Goal: Task Accomplishment & Management: Complete application form

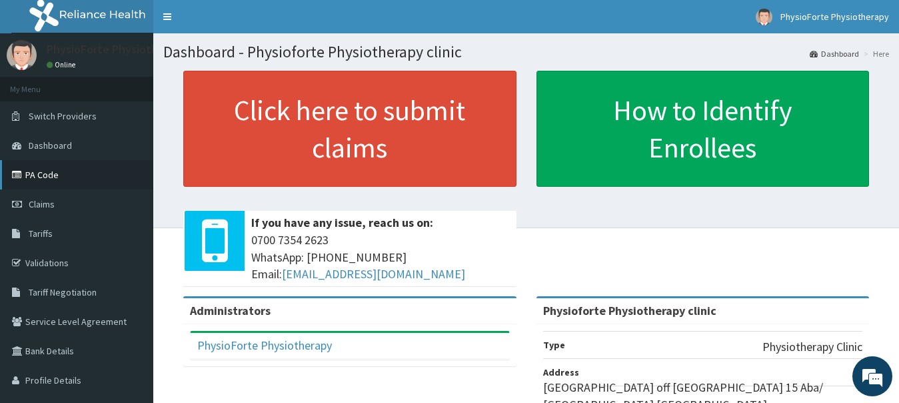
click at [71, 173] on link "PA Code" at bounding box center [76, 174] width 153 height 29
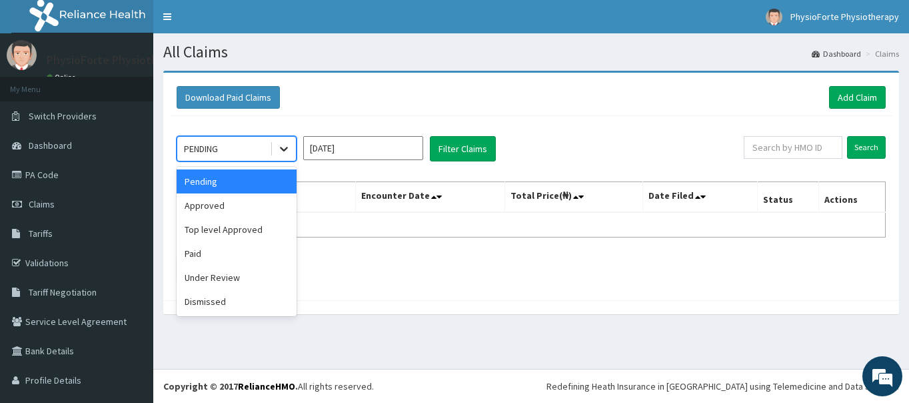
click at [291, 149] on div at bounding box center [284, 149] width 24 height 24
click at [235, 279] on div "Under Review" at bounding box center [237, 277] width 120 height 24
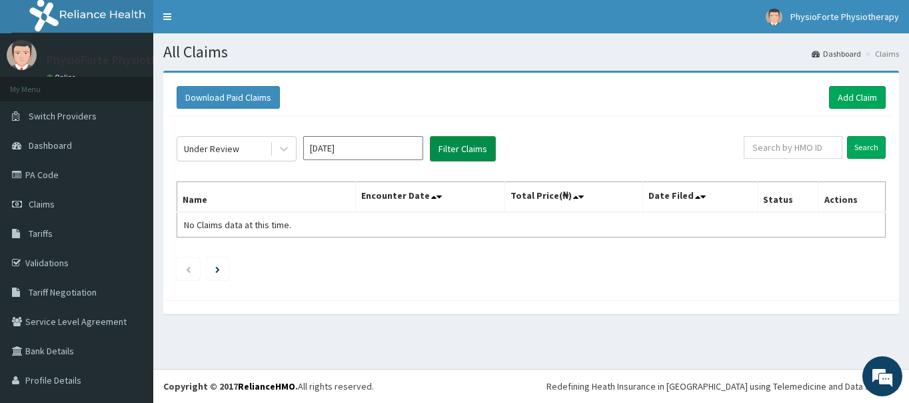
click at [457, 145] on button "Filter Claims" at bounding box center [463, 148] width 66 height 25
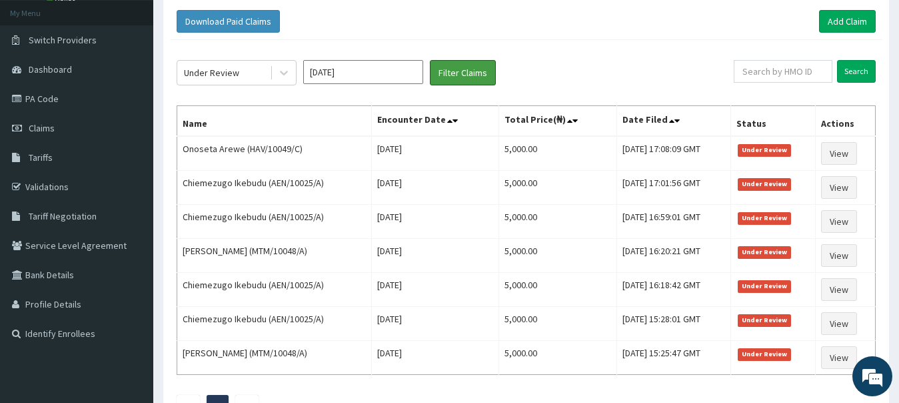
scroll to position [75, 0]
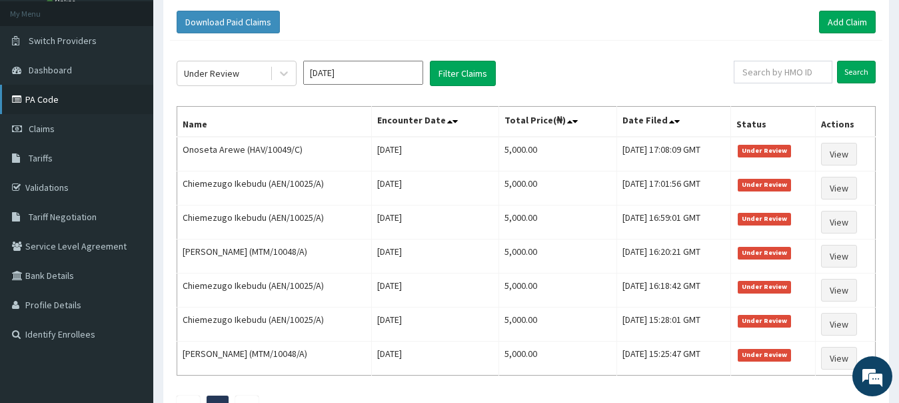
click at [83, 99] on link "PA Code" at bounding box center [76, 99] width 153 height 29
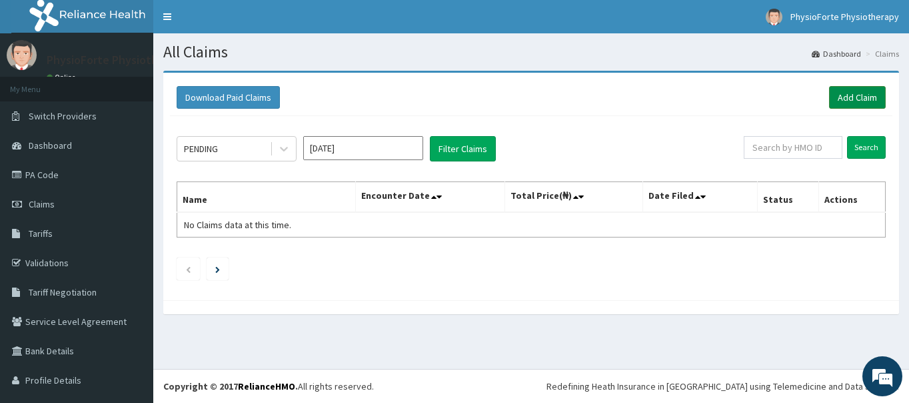
click at [863, 92] on link "Add Claim" at bounding box center [857, 97] width 57 height 23
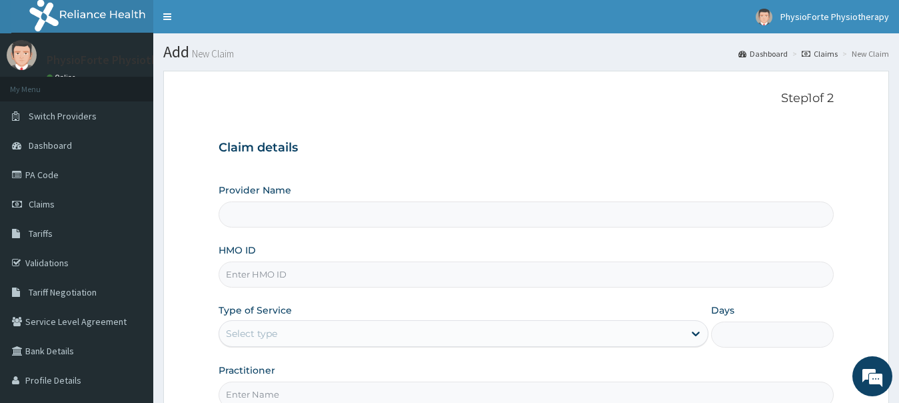
click at [340, 269] on input "HMO ID" at bounding box center [527, 274] width 616 height 26
type input "Physioforte Physiotherapy clinic"
paste input "PA/E4C7B3"
type input "P"
click at [51, 171] on link "PA Code" at bounding box center [76, 174] width 153 height 29
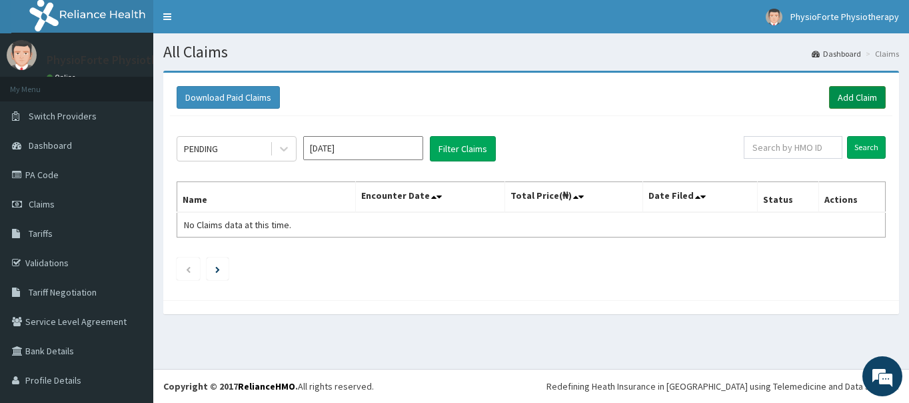
click at [855, 94] on link "Add Claim" at bounding box center [857, 97] width 57 height 23
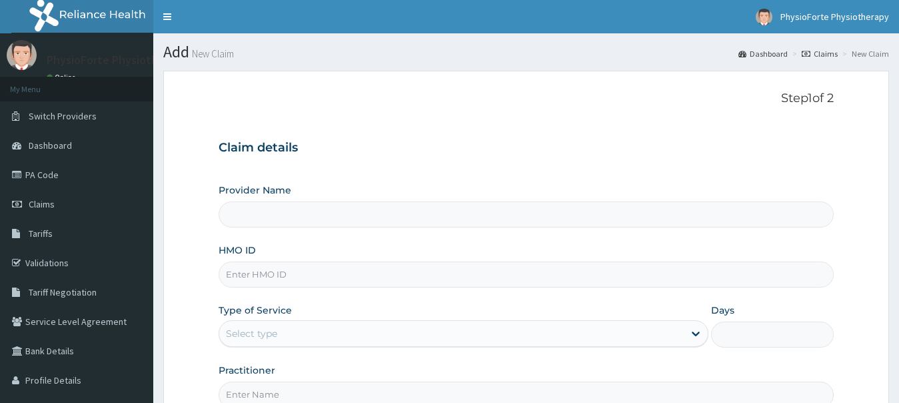
click at [307, 279] on input "HMO ID" at bounding box center [527, 274] width 616 height 26
type input "M"
type input "Physioforte Physiotherapy clinic"
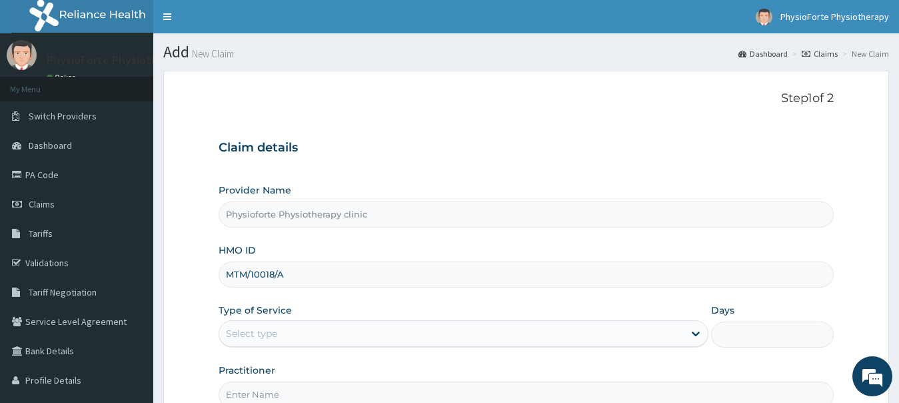
scroll to position [145, 0]
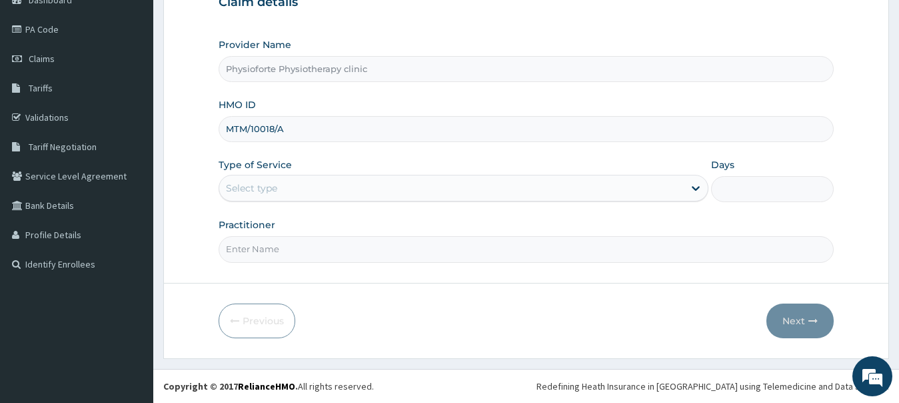
type input "MTM/10018/A"
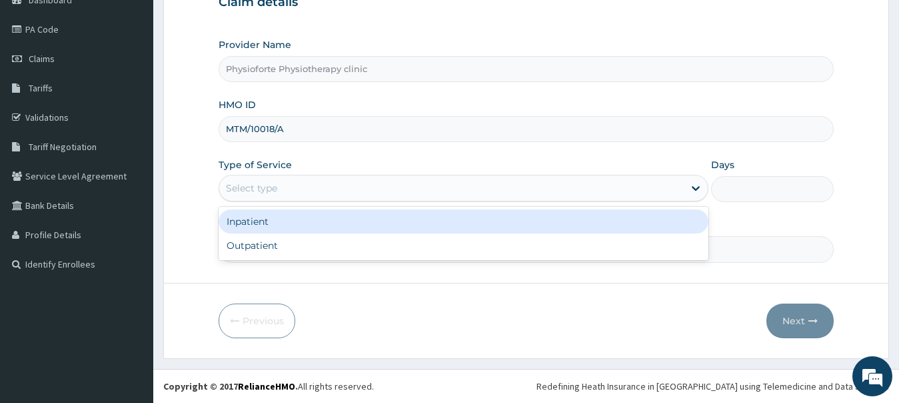
click at [439, 192] on div "Select type" at bounding box center [451, 187] width 465 height 21
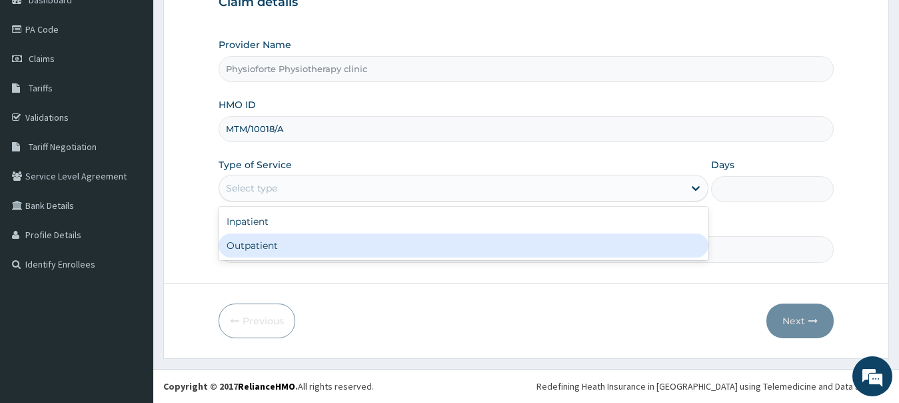
click at [353, 250] on div "Outpatient" at bounding box center [464, 245] width 491 height 24
type input "1"
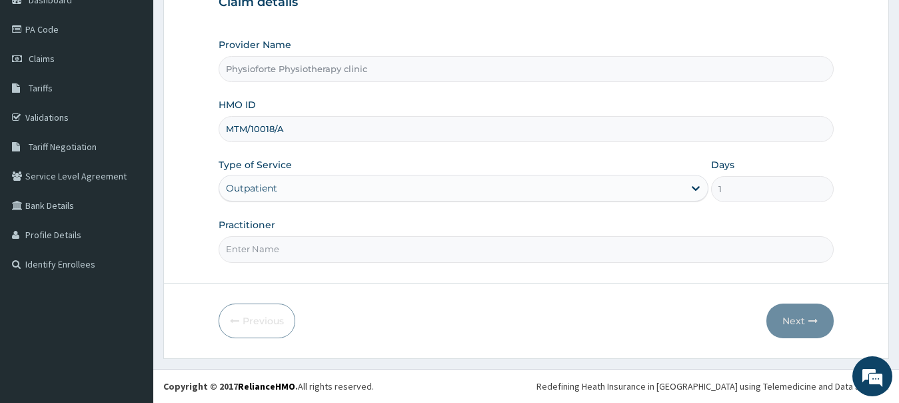
click at [404, 251] on input "Practitioner" at bounding box center [527, 249] width 616 height 26
type input "OBIENU EZINNE"
click at [804, 321] on button "Next" at bounding box center [799, 320] width 67 height 35
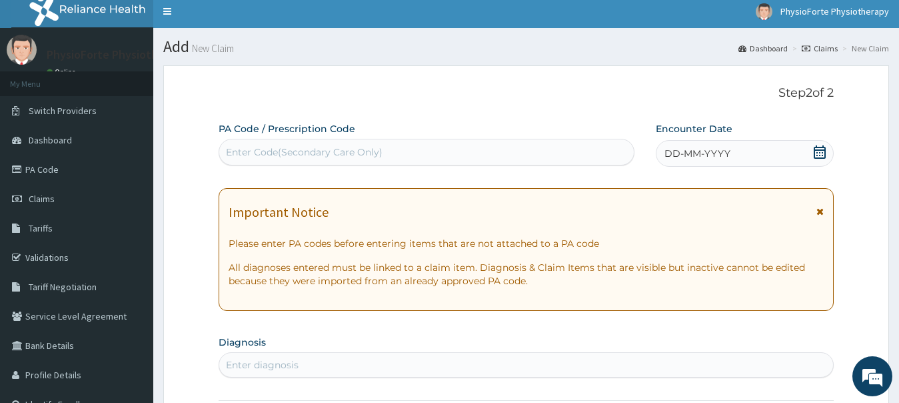
scroll to position [0, 0]
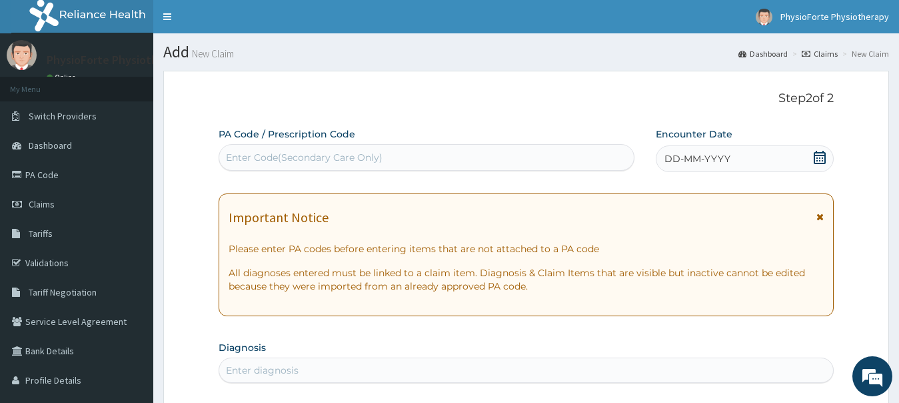
click at [307, 154] on div "Enter Code(Secondary Care Only)" at bounding box center [304, 157] width 157 height 13
paste input "PA/E4C7B3"
type input "PA/E4C7B3"
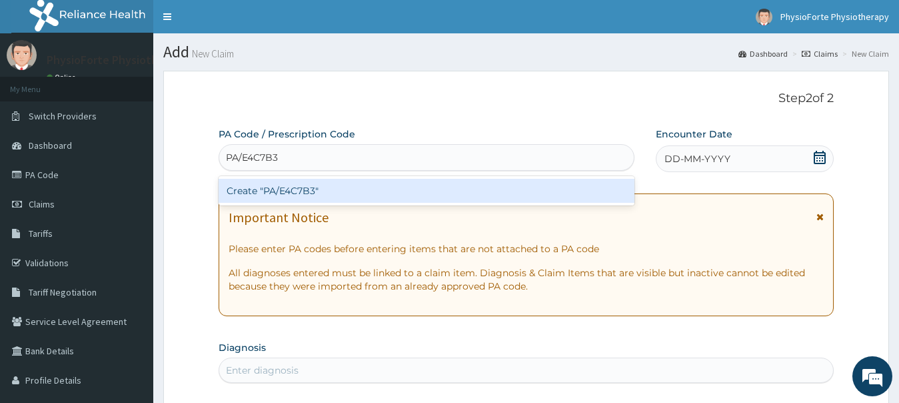
click at [298, 193] on div "Create "PA/E4C7B3"" at bounding box center [427, 191] width 416 height 24
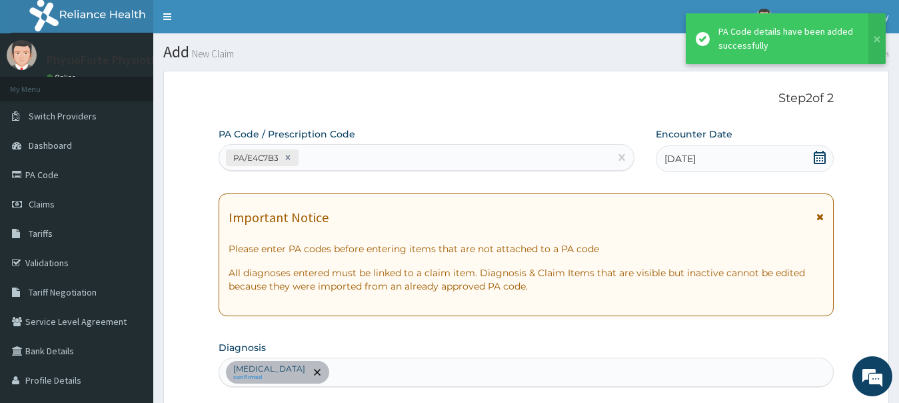
scroll to position [453, 0]
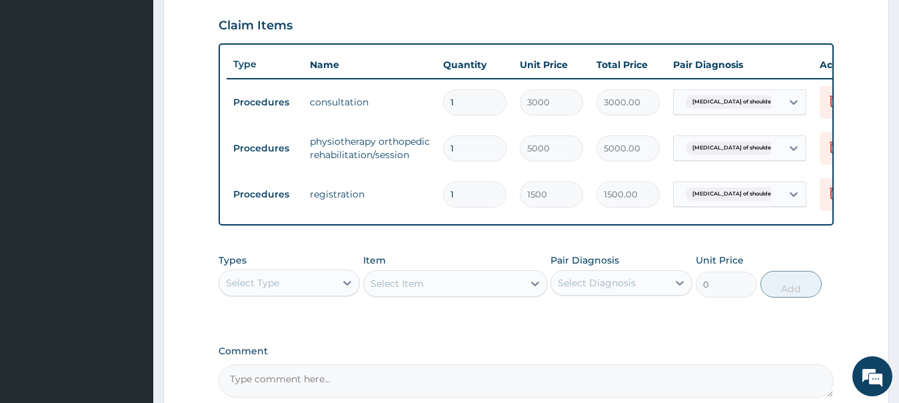
click at [774, 324] on div "Types Select Type Item Select Item Pair Diagnosis Select Diagnosis Unit Price 0…" at bounding box center [527, 285] width 616 height 77
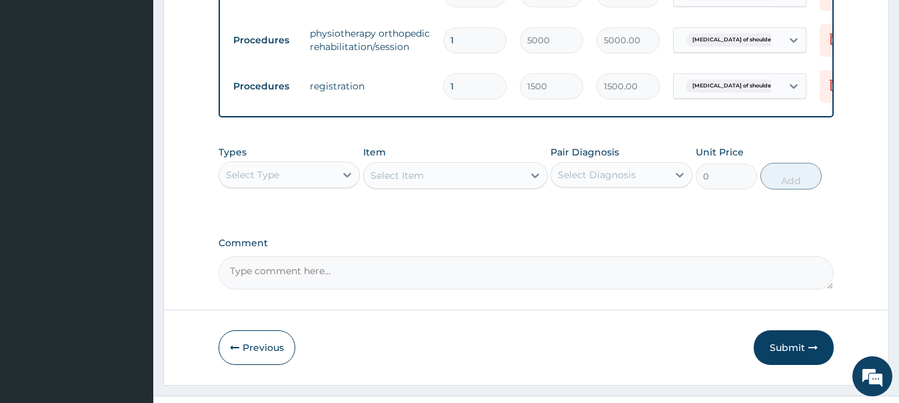
scroll to position [605, 0]
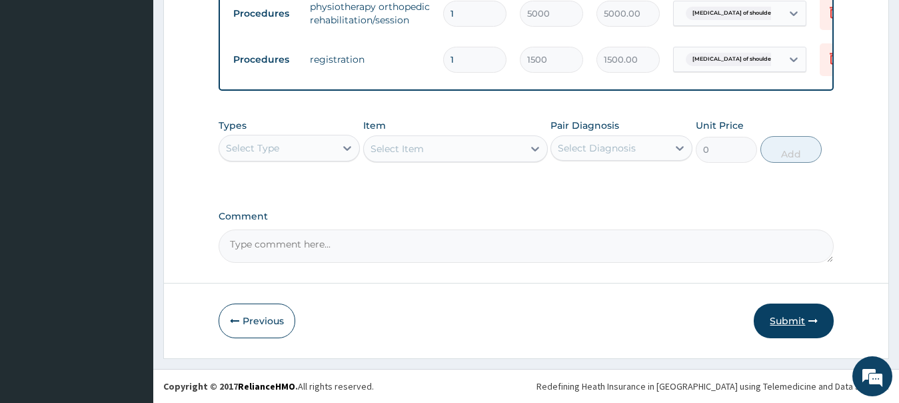
click at [795, 324] on button "Submit" at bounding box center [794, 320] width 80 height 35
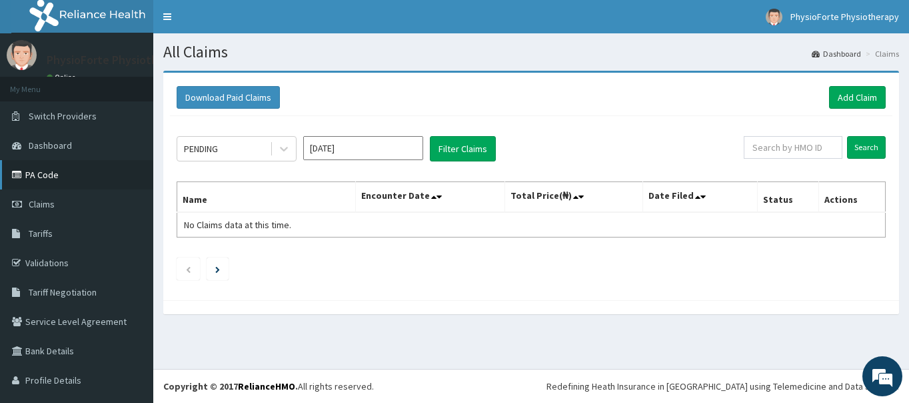
click at [53, 177] on link "PA Code" at bounding box center [76, 174] width 153 height 29
click at [836, 98] on link "Add Claim" at bounding box center [857, 97] width 57 height 23
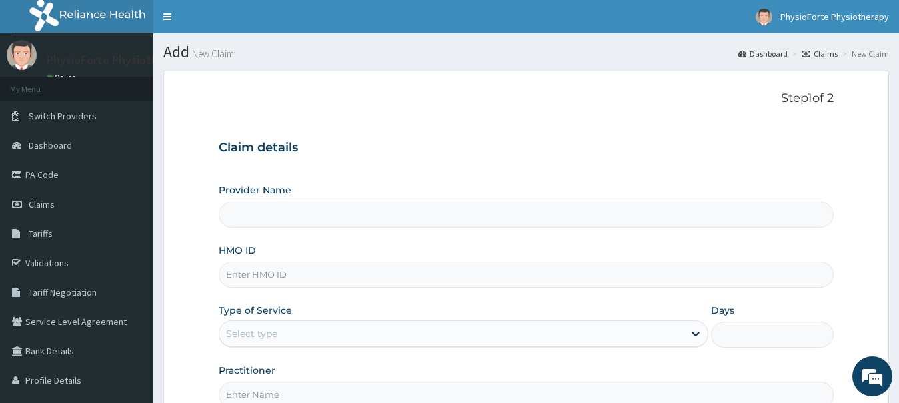
click at [393, 275] on input "HMO ID" at bounding box center [527, 274] width 616 height 26
type input "Physioforte Physiotherapy clinic"
type input "AEN/10025/A"
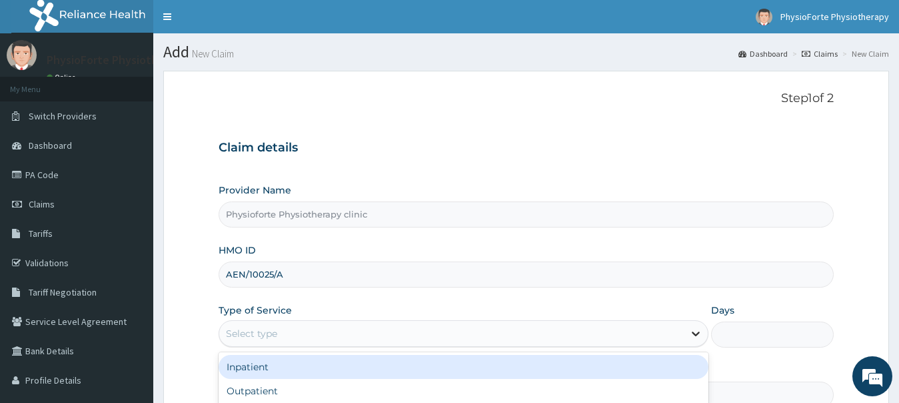
click at [697, 332] on icon at bounding box center [695, 333] width 13 height 13
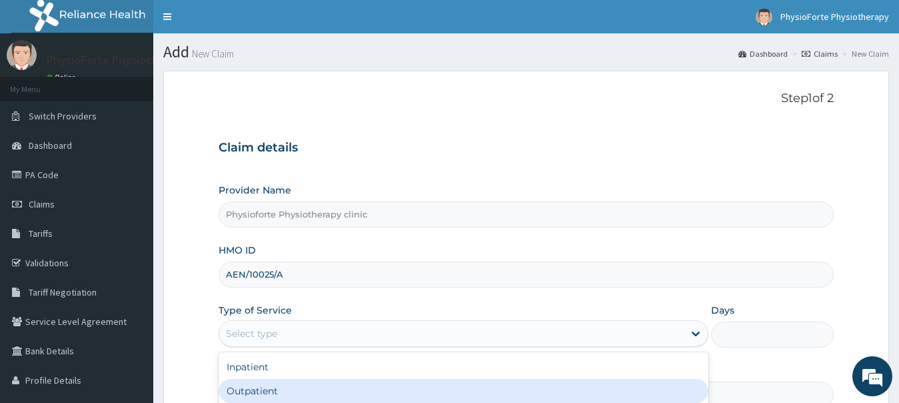
click at [425, 391] on div "Outpatient" at bounding box center [464, 391] width 491 height 24
type input "1"
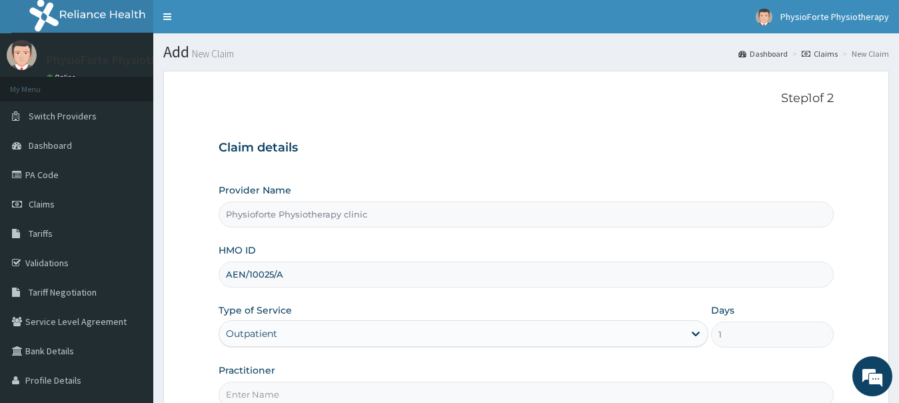
scroll to position [145, 0]
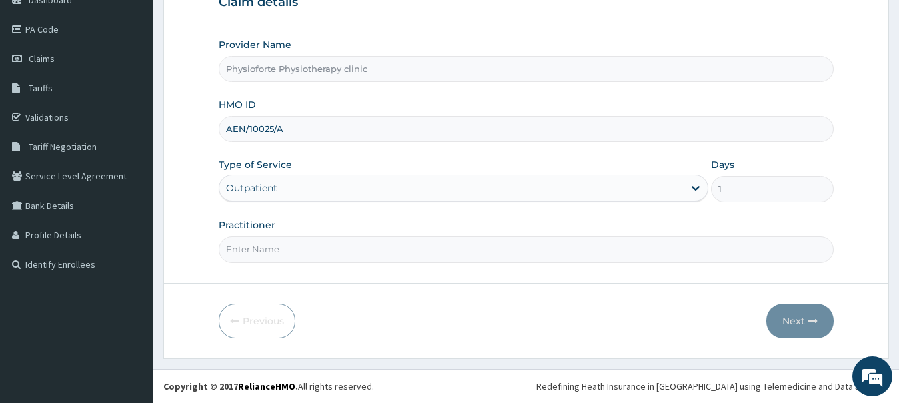
click at [489, 250] on input "Practitioner" at bounding box center [527, 249] width 616 height 26
type input "OBIENU EZINNE"
click at [790, 318] on button "Next" at bounding box center [799, 320] width 67 height 35
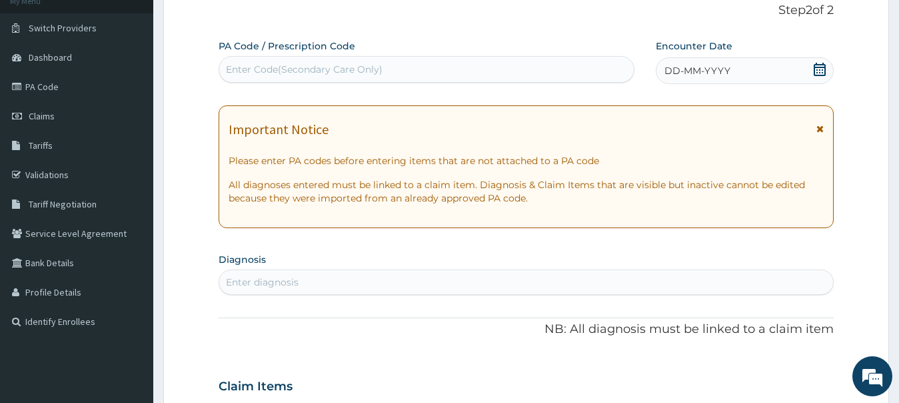
scroll to position [65, 0]
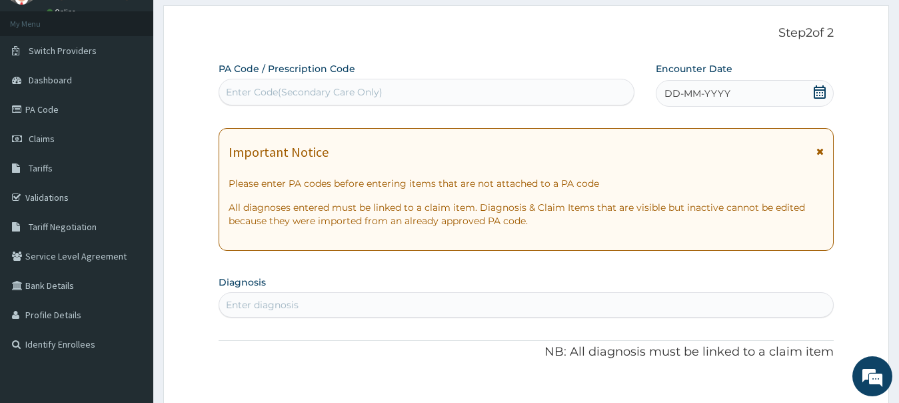
click at [481, 89] on div "Enter Code(Secondary Care Only)" at bounding box center [426, 91] width 415 height 21
paste input "PA/8EFDD3"
type input "PA/8EFDD3"
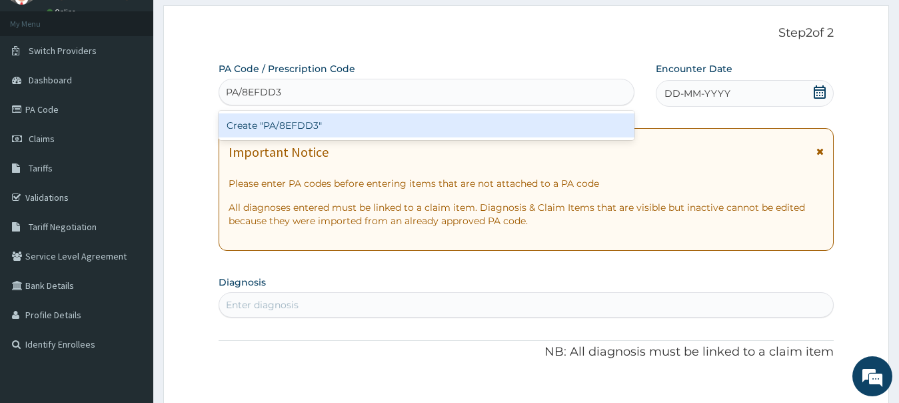
click at [342, 125] on div "Create "PA/8EFDD3"" at bounding box center [427, 125] width 416 height 24
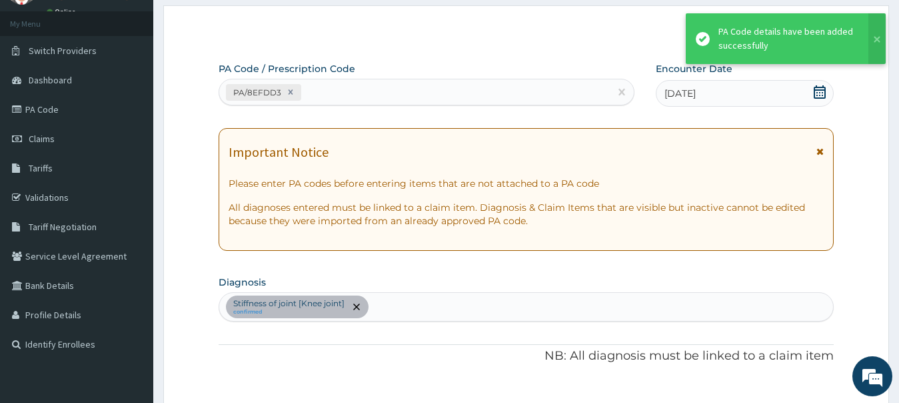
scroll to position [357, 0]
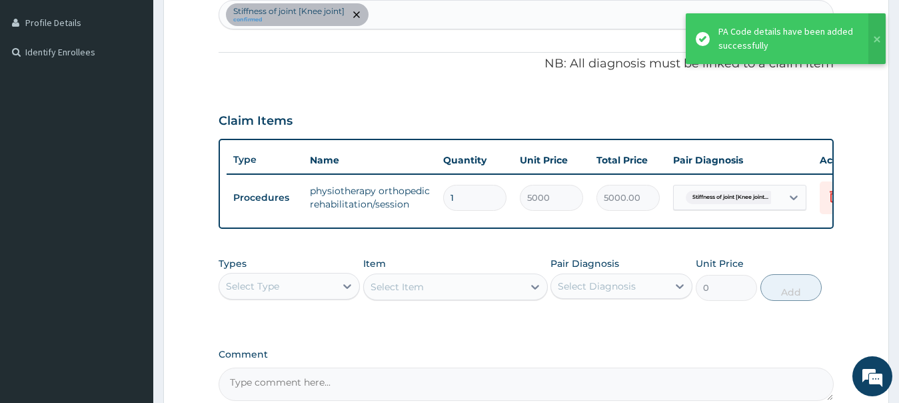
click at [845, 284] on form "Step 2 of 2 PA Code / Prescription Code PA/8EFDD3 Encounter Date 11-10-2025 Imp…" at bounding box center [526, 104] width 726 height 782
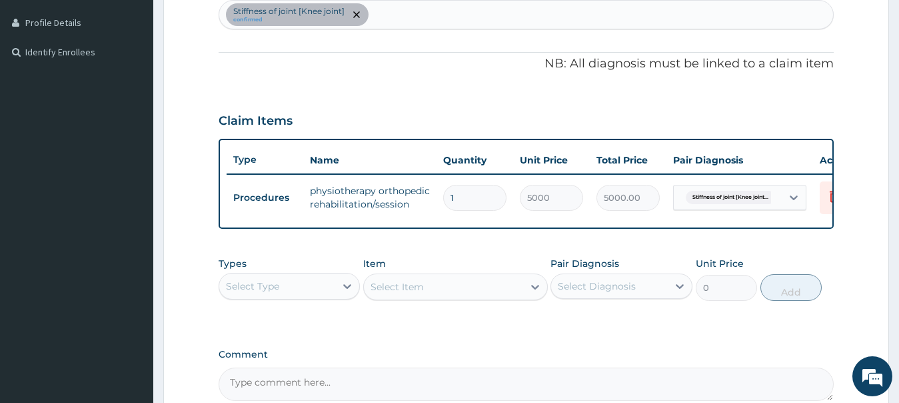
scroll to position [513, 0]
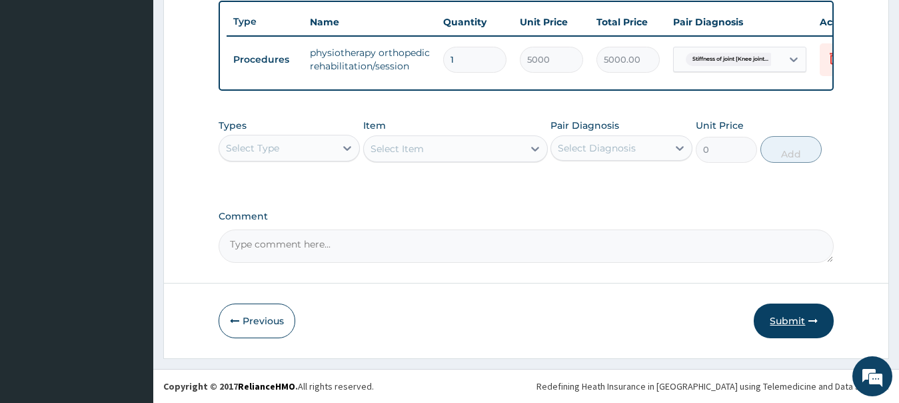
click at [797, 318] on button "Submit" at bounding box center [794, 320] width 80 height 35
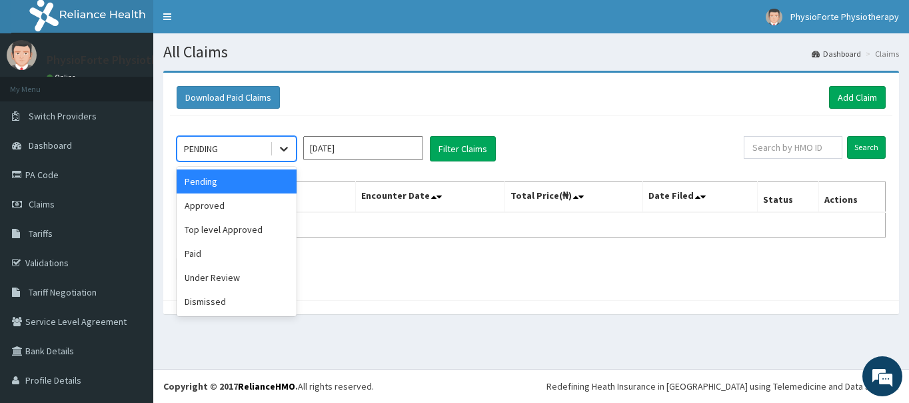
click at [284, 149] on icon at bounding box center [283, 148] width 13 height 13
click at [221, 278] on div "Under Review" at bounding box center [237, 277] width 120 height 24
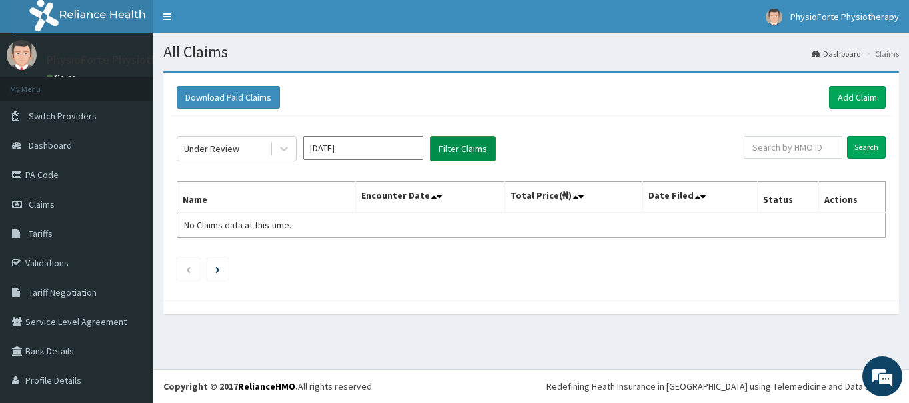
click at [469, 148] on button "Filter Claims" at bounding box center [463, 148] width 66 height 25
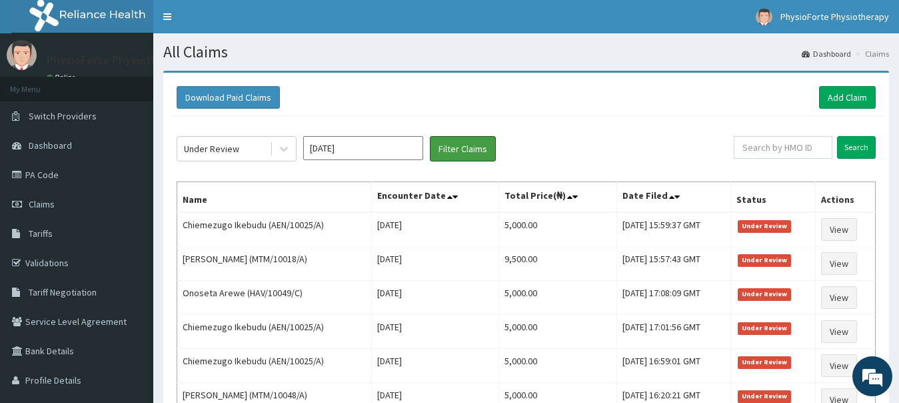
scroll to position [250, 0]
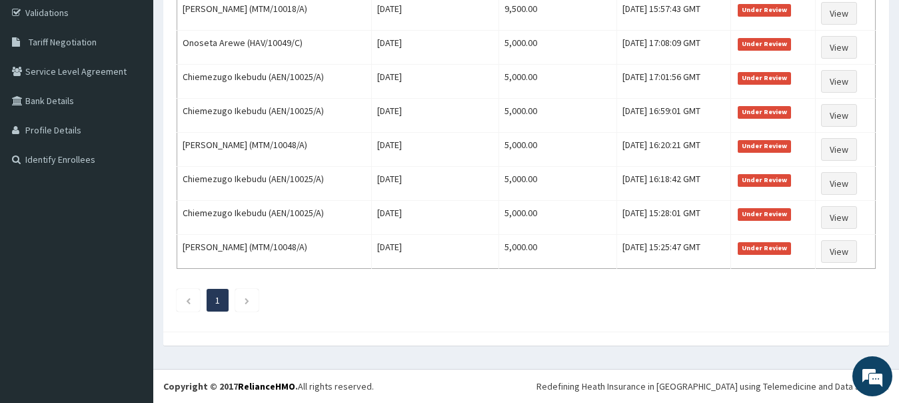
click at [898, 4] on div "Download Paid Claims Add Claim × Note you can only download claims within a max…" at bounding box center [526, 90] width 746 height 538
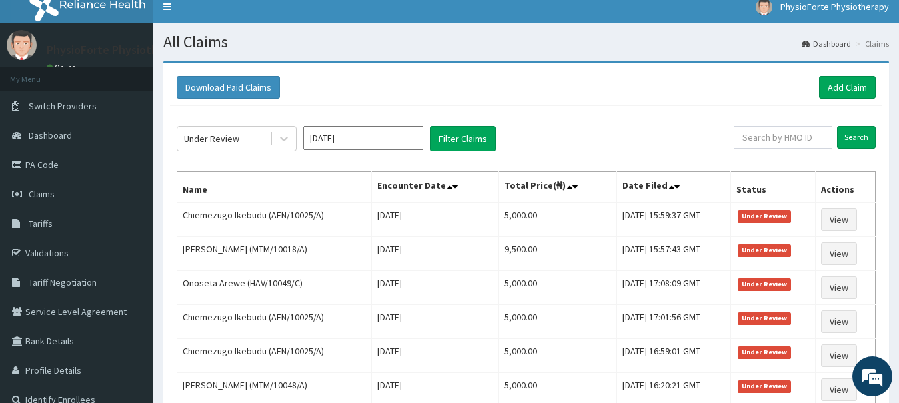
scroll to position [0, 0]
